Goal: Task Accomplishment & Management: Use online tool/utility

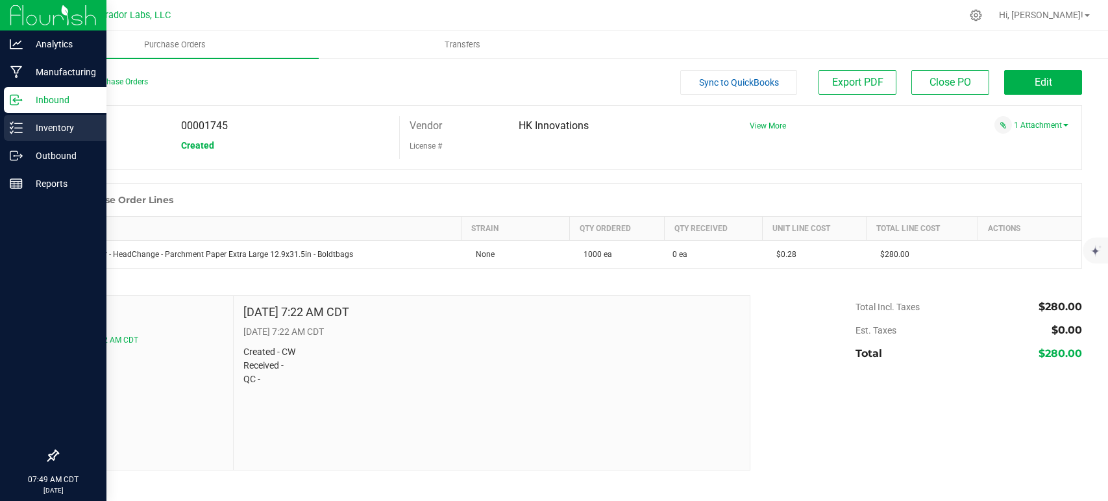
click at [12, 129] on icon at bounding box center [16, 127] width 13 height 13
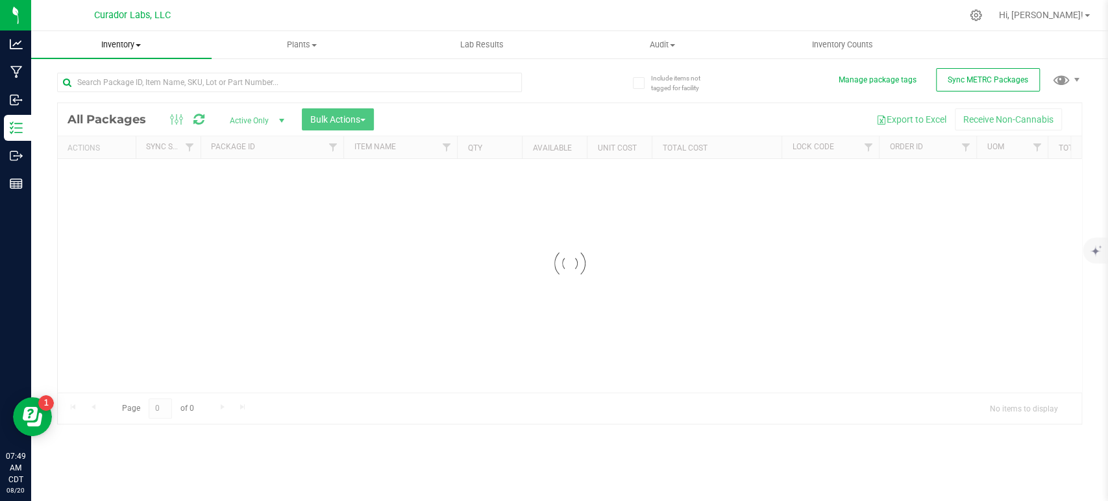
click at [118, 48] on span "Inventory" at bounding box center [121, 45] width 181 height 12
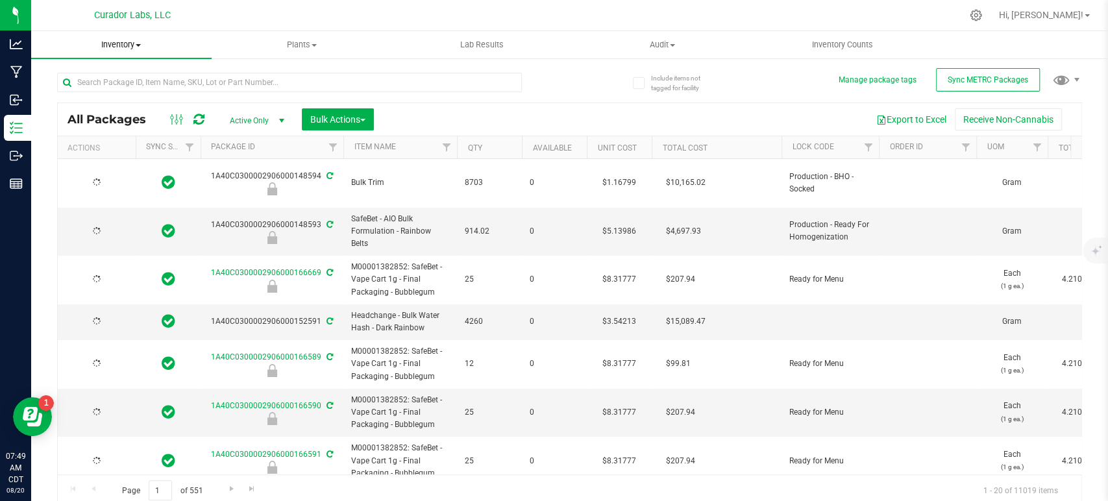
type input "[DATE]"
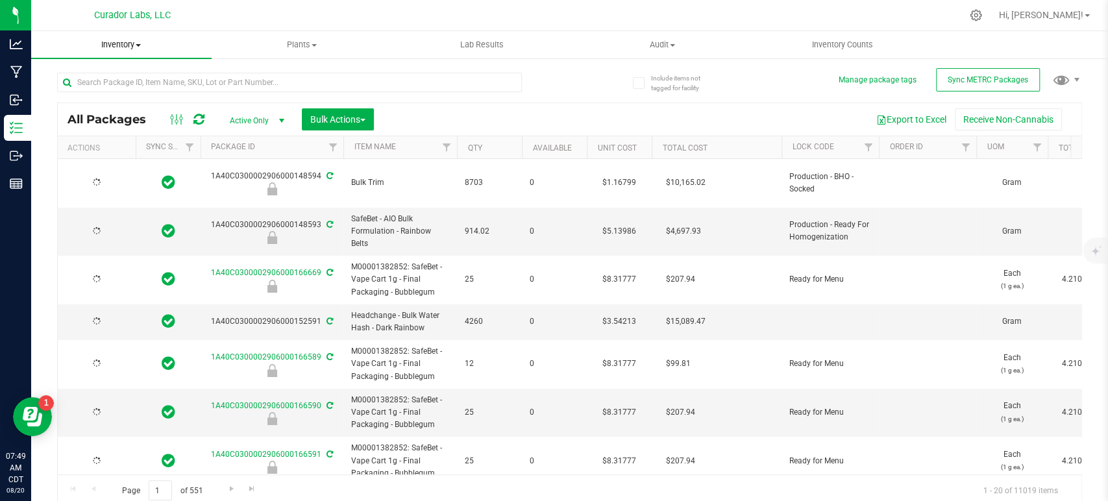
type input "[DATE]"
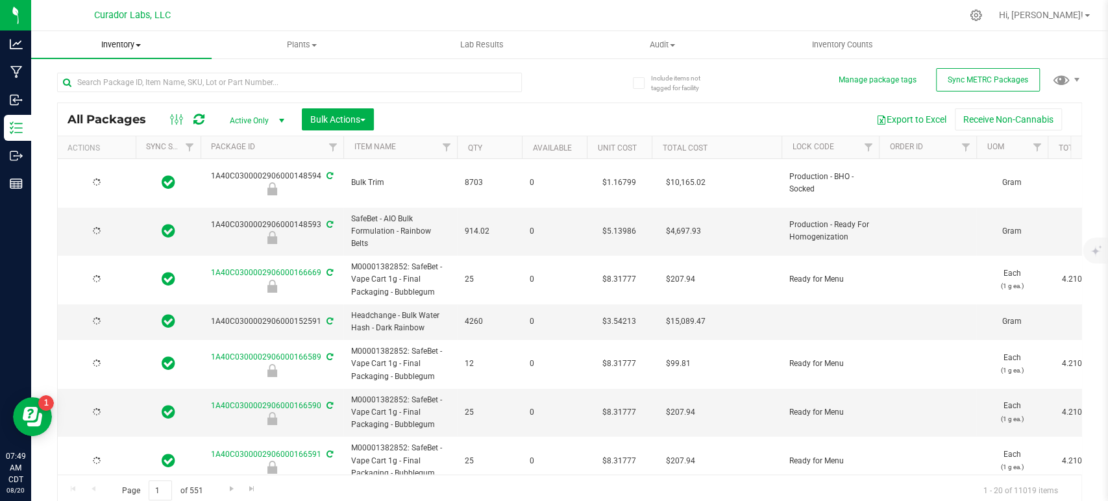
type input "[DATE]"
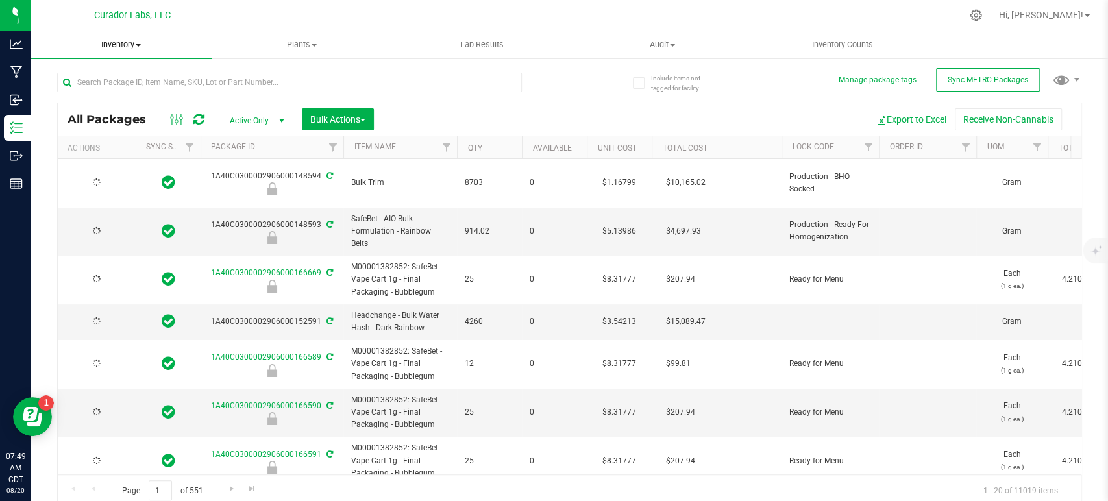
type input "[DATE]"
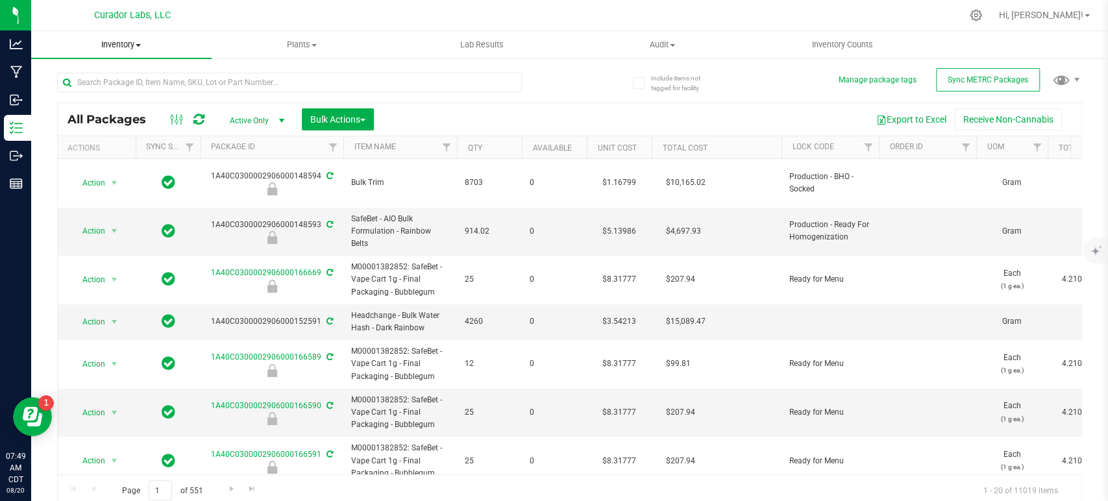
click at [114, 47] on span "Inventory" at bounding box center [121, 45] width 181 height 12
click at [86, 92] on span "All inventory" at bounding box center [75, 93] width 88 height 11
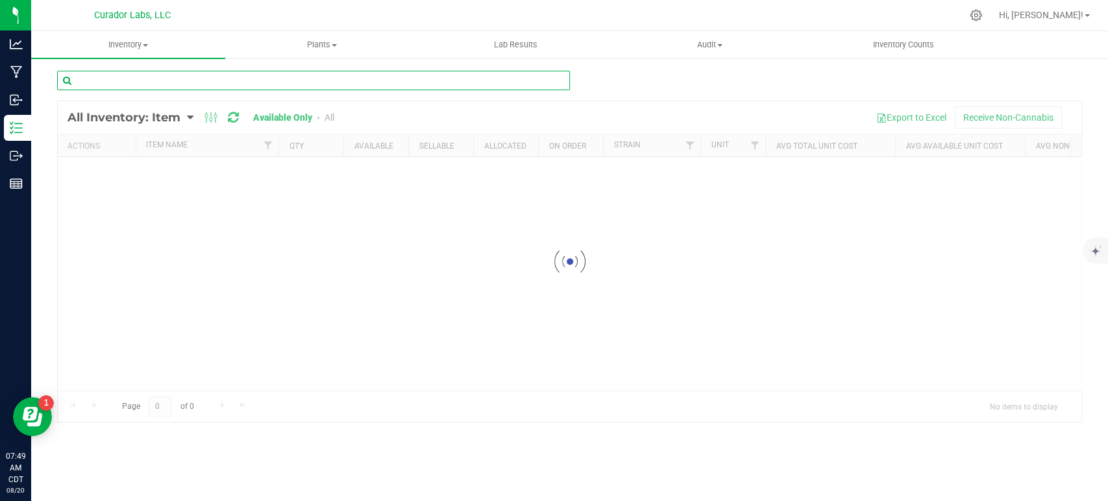
click at [92, 84] on input "text" at bounding box center [313, 80] width 513 height 19
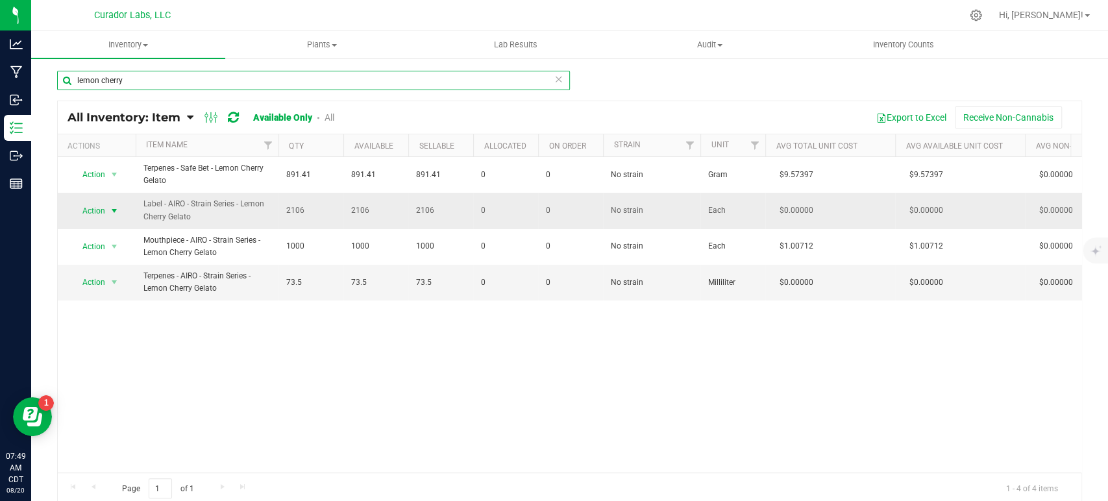
type input "lemon cherry"
click at [102, 212] on span "Action" at bounding box center [88, 211] width 35 height 18
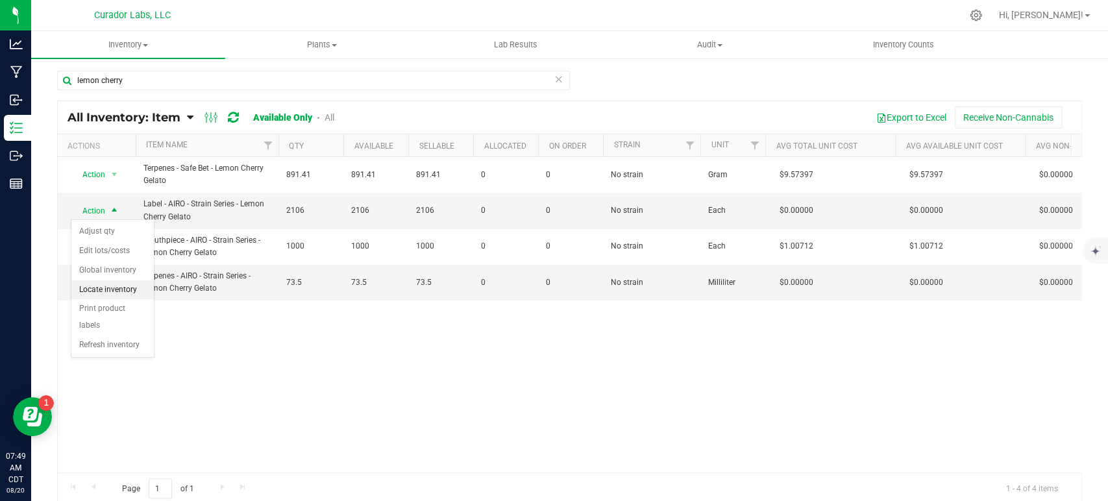
click at [113, 286] on li "Locate inventory" at bounding box center [112, 290] width 82 height 19
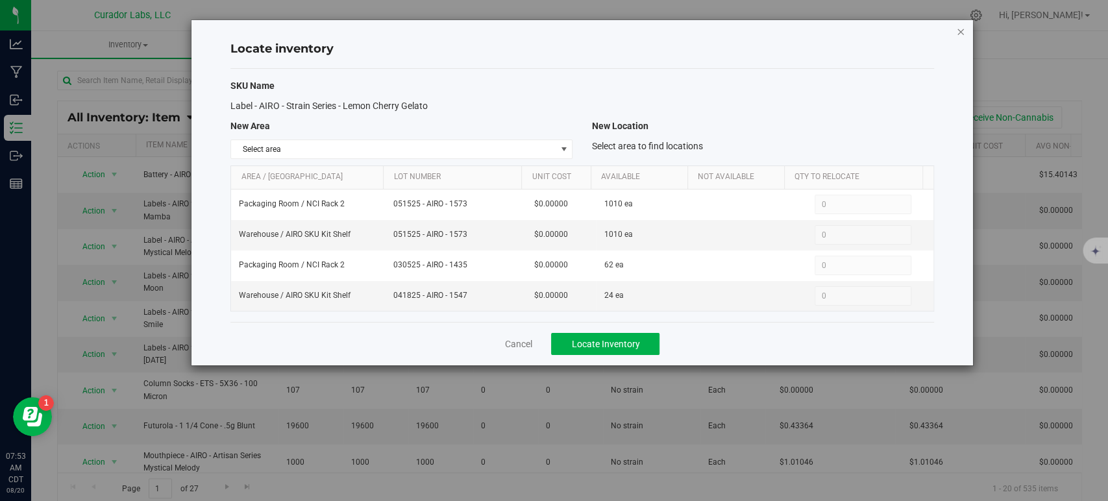
click at [962, 27] on icon "button" at bounding box center [960, 31] width 9 height 16
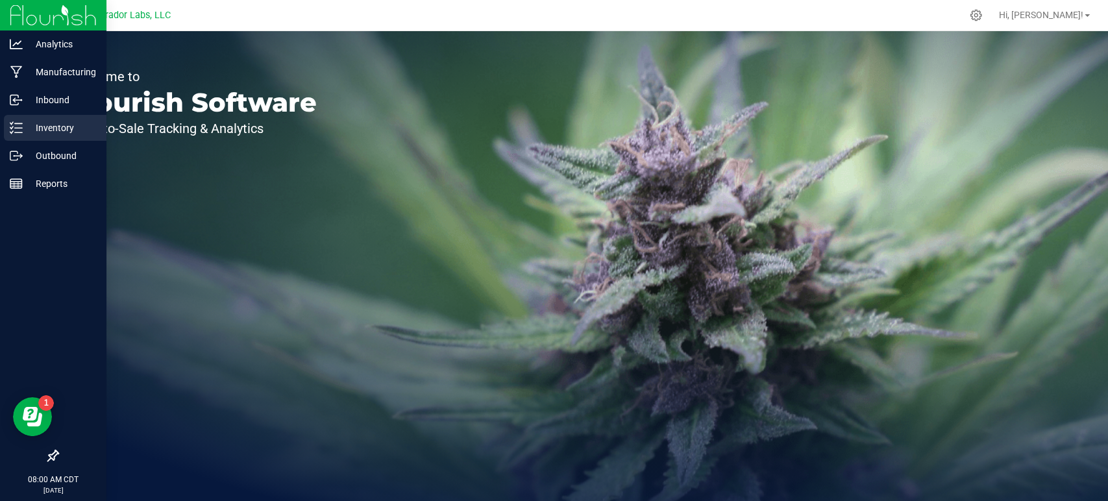
click at [8, 126] on div "Inventory" at bounding box center [55, 128] width 103 height 26
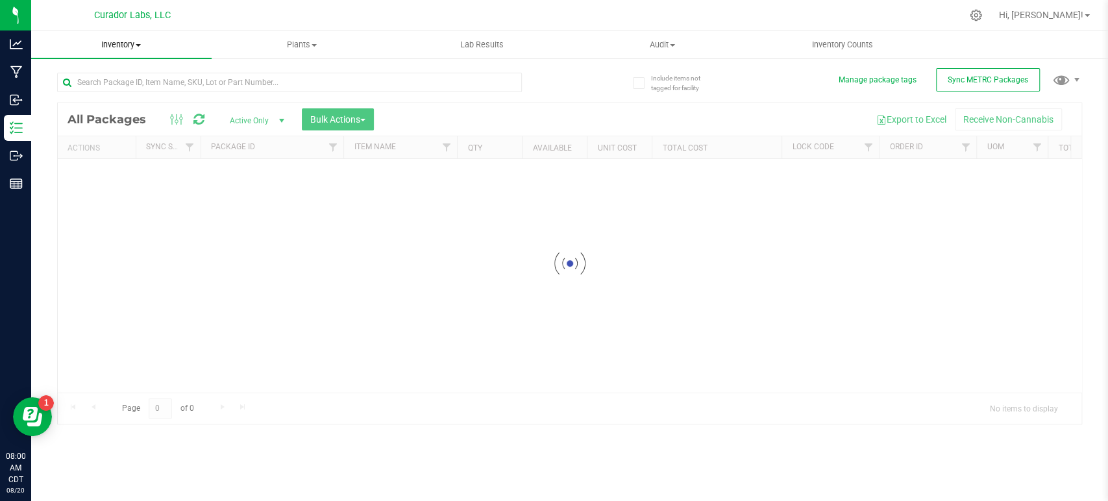
click at [126, 42] on span "Inventory" at bounding box center [121, 45] width 181 height 12
click at [65, 95] on span "All inventory" at bounding box center [75, 93] width 88 height 11
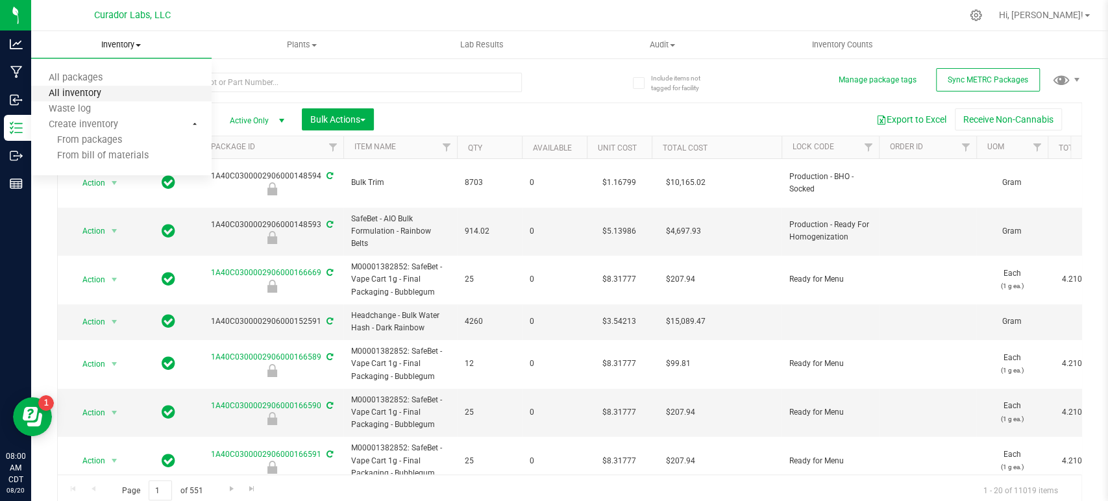
click at [65, 95] on span "All inventory" at bounding box center [75, 93] width 88 height 11
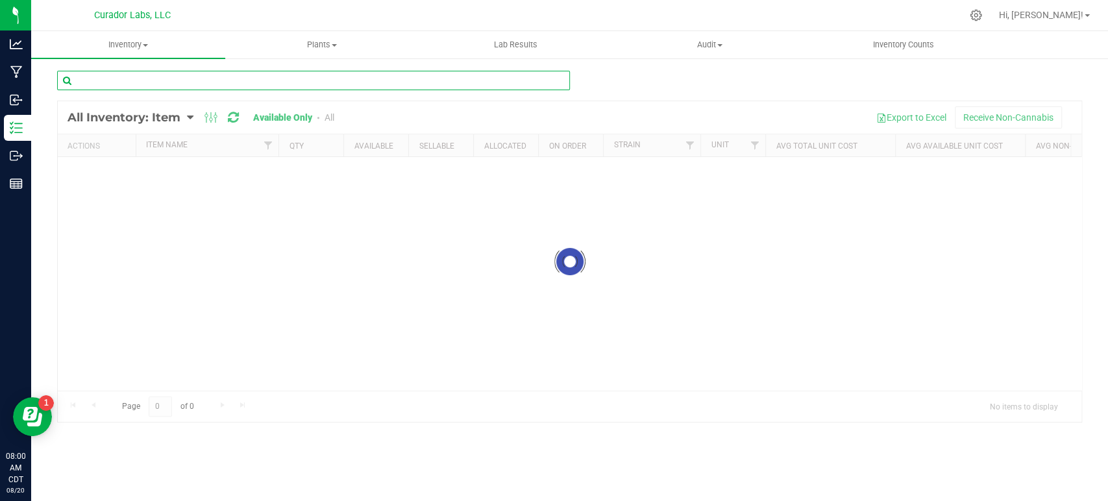
click at [99, 83] on input "text" at bounding box center [313, 80] width 513 height 19
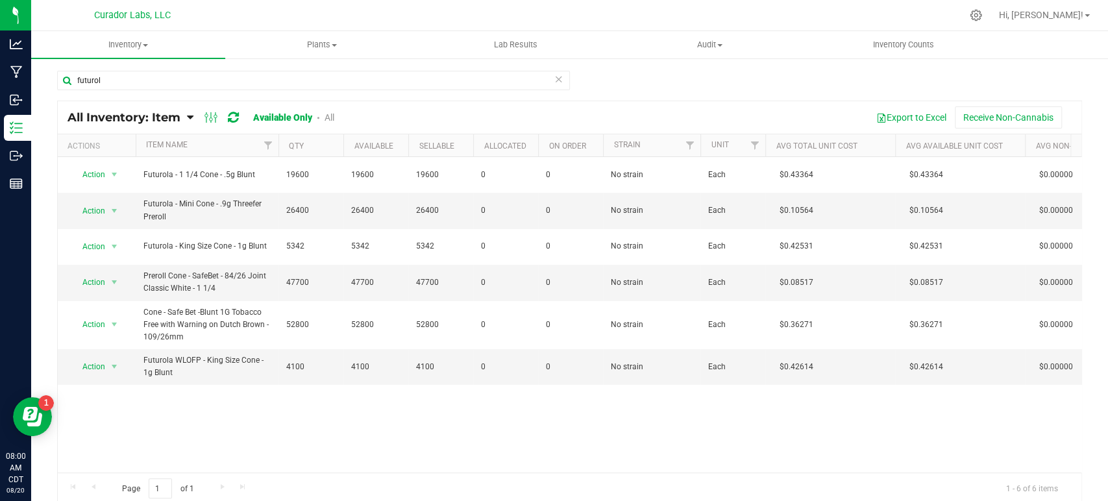
click at [327, 119] on link "All" at bounding box center [330, 117] width 10 height 10
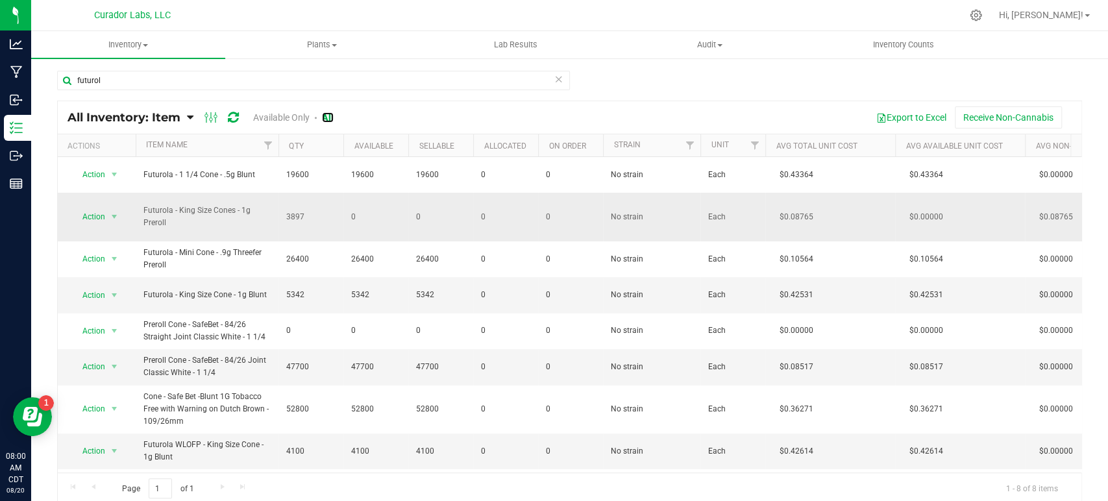
scroll to position [6, 0]
click at [189, 86] on input "futurol" at bounding box center [313, 80] width 513 height 19
paste input "Futurola - King Size Cone - 1g Blunt"
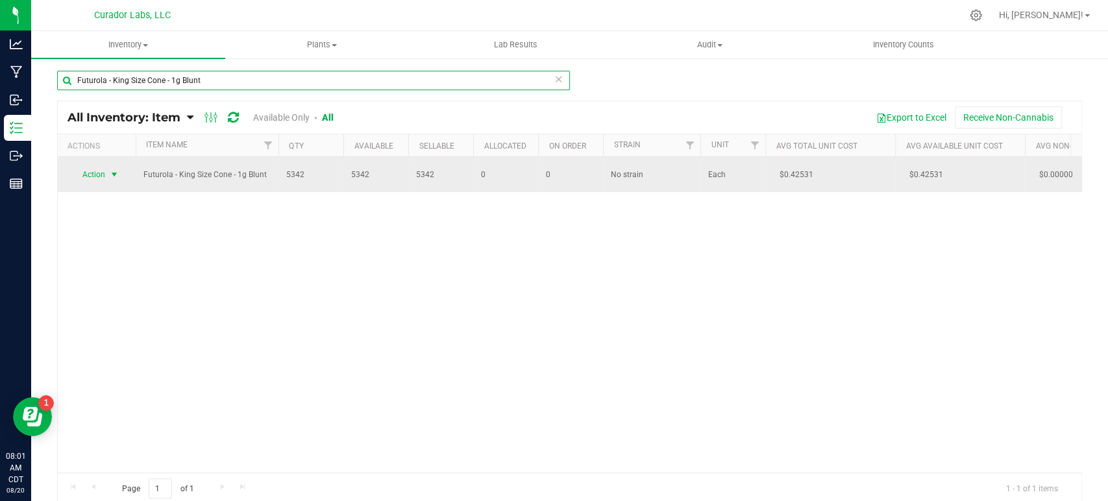
type input "Futurola - King Size Cone - 1g Blunt"
click at [94, 173] on span "Action" at bounding box center [88, 175] width 35 height 18
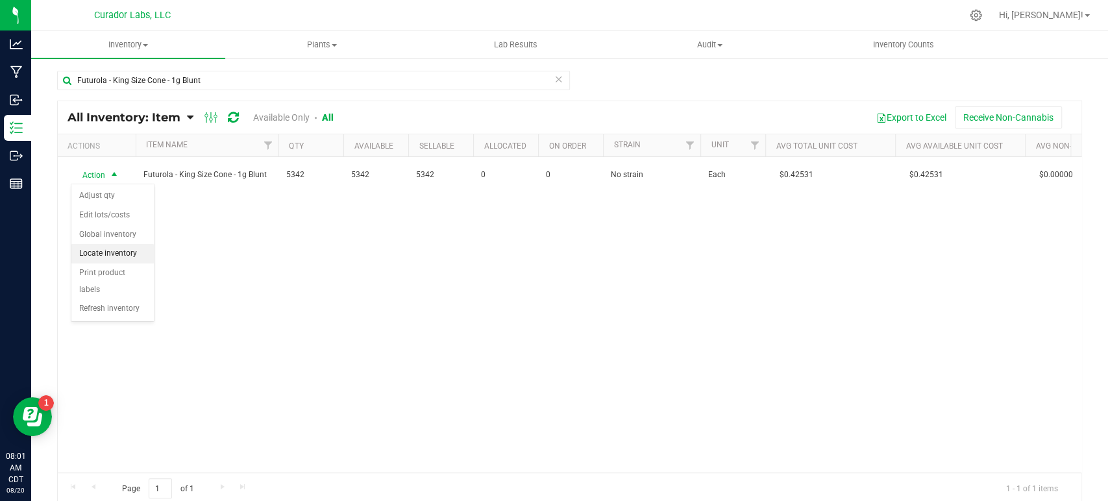
click at [115, 254] on li "Locate inventory" at bounding box center [112, 253] width 82 height 19
